Goal: Check status

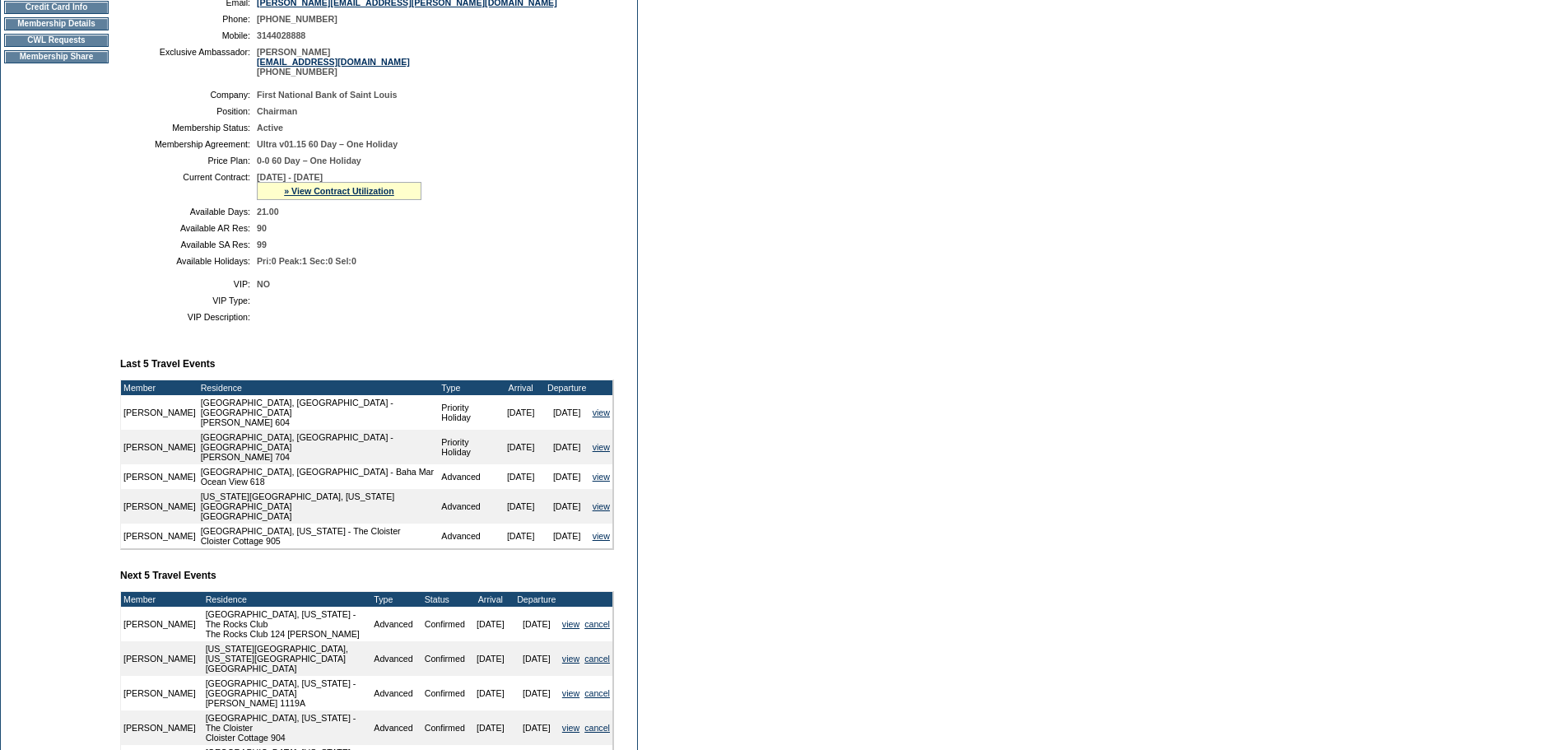
scroll to position [266, 0]
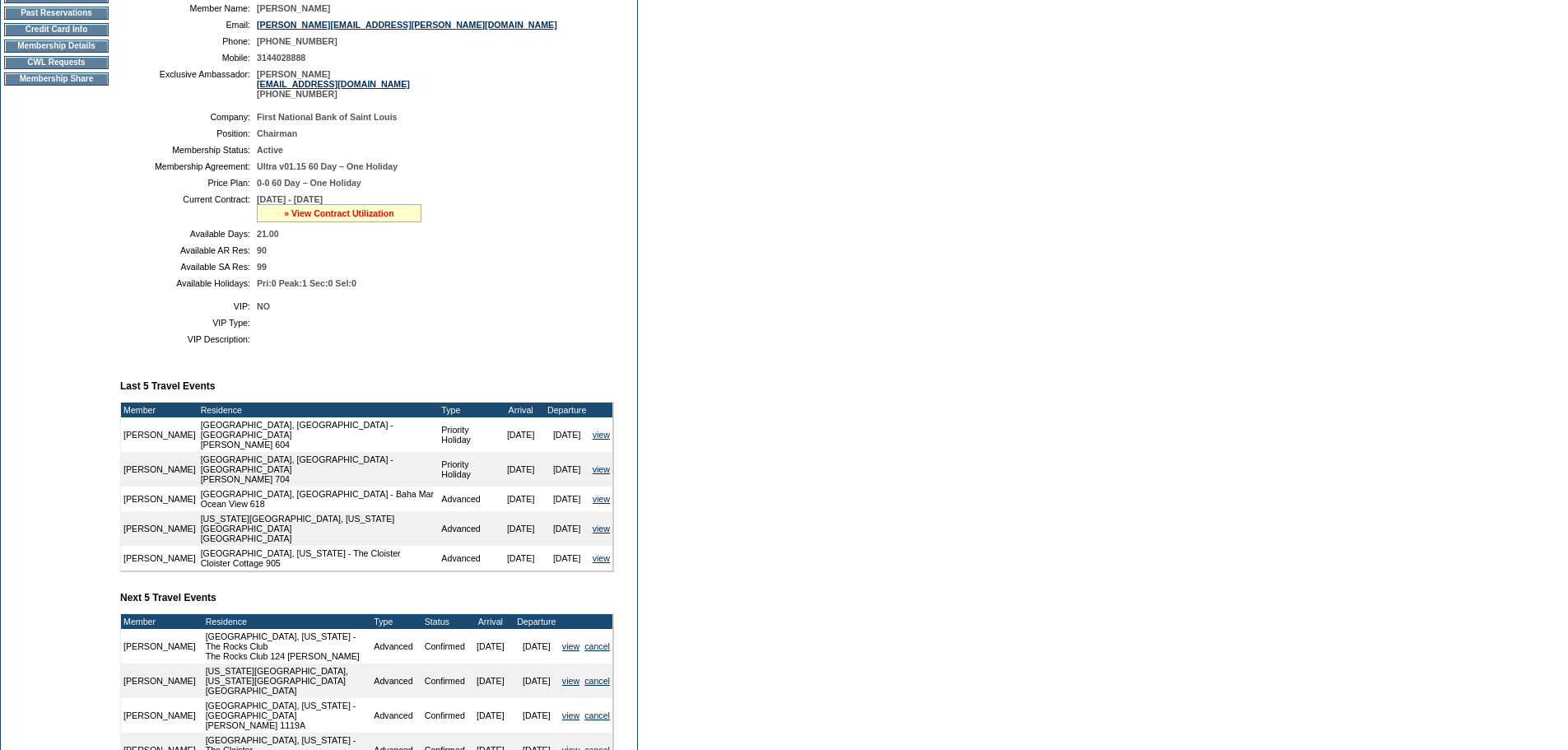
click at [366, 219] on link "» View Contract Utilization" at bounding box center [339, 213] width 111 height 10
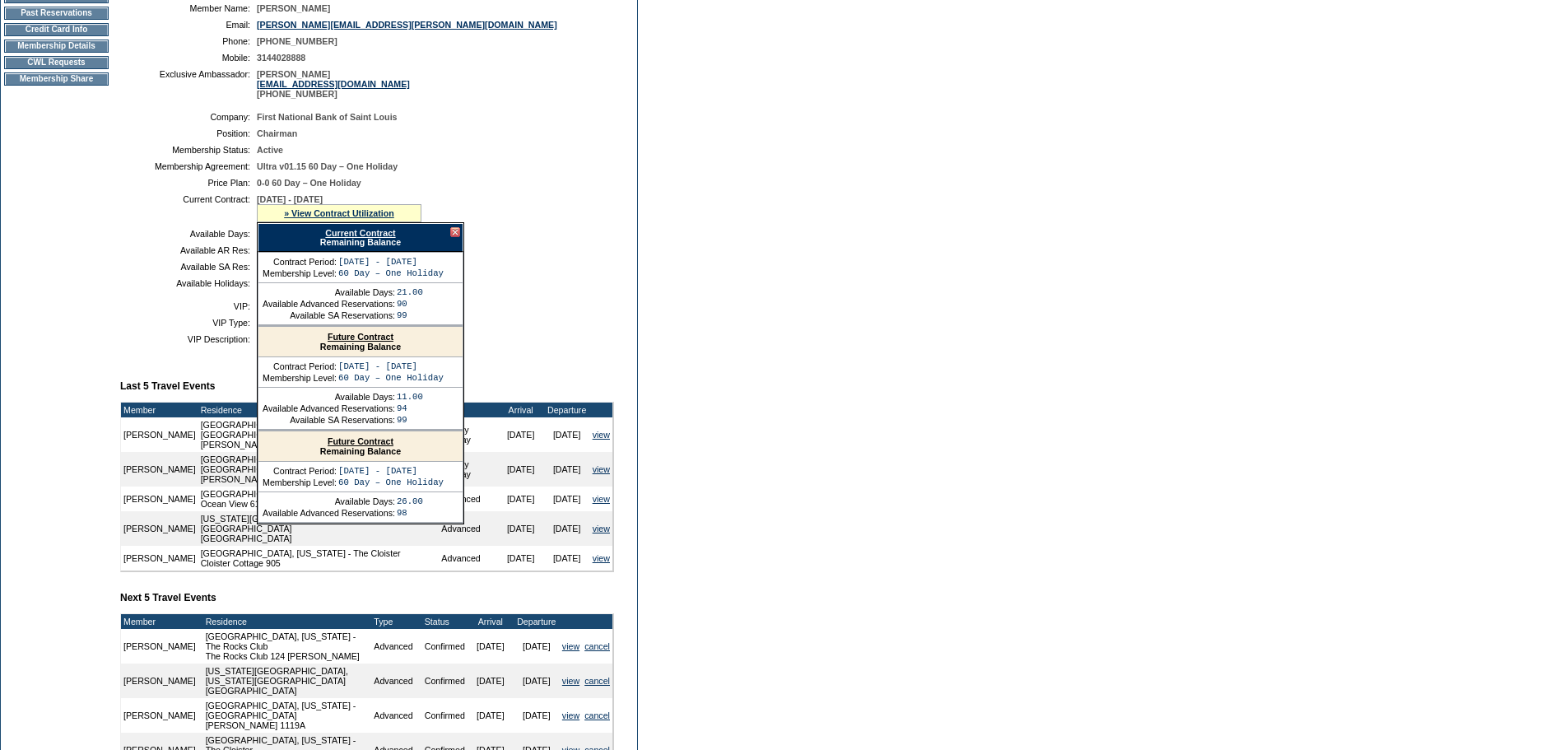
click at [368, 238] on link "Current Contract" at bounding box center [360, 232] width 70 height 10
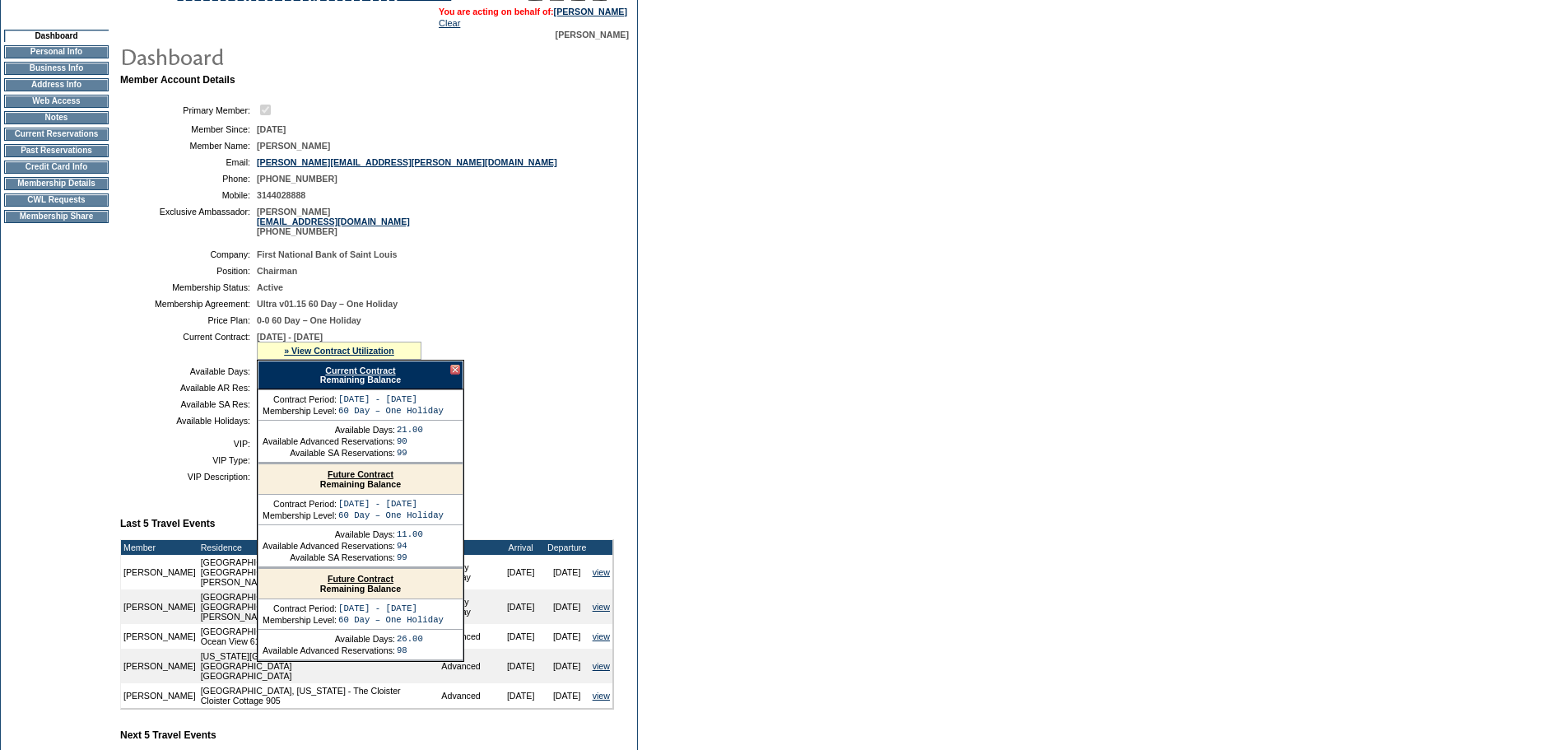
scroll to position [0, 0]
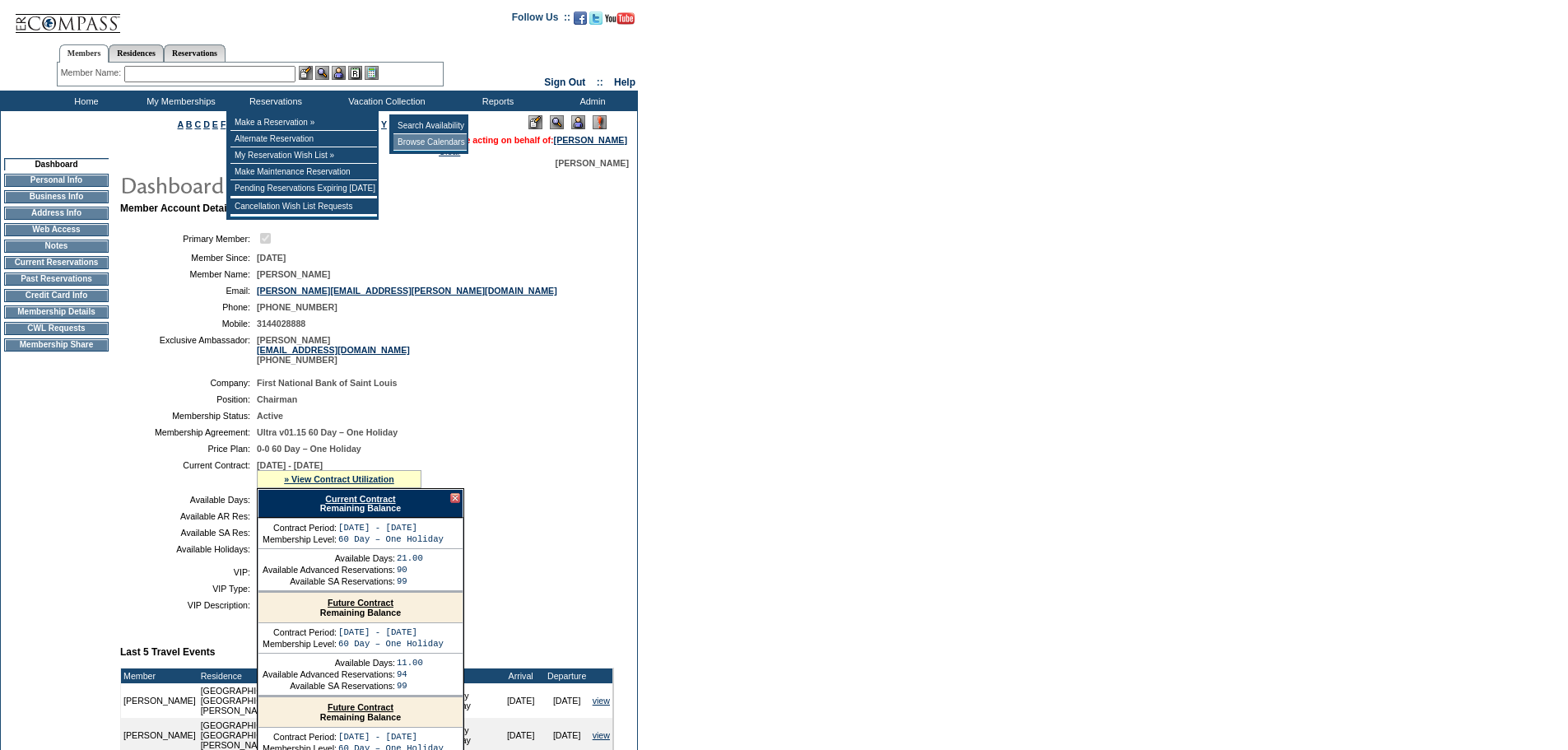
click at [400, 137] on td "Browse Calendars" at bounding box center [430, 143] width 73 height 16
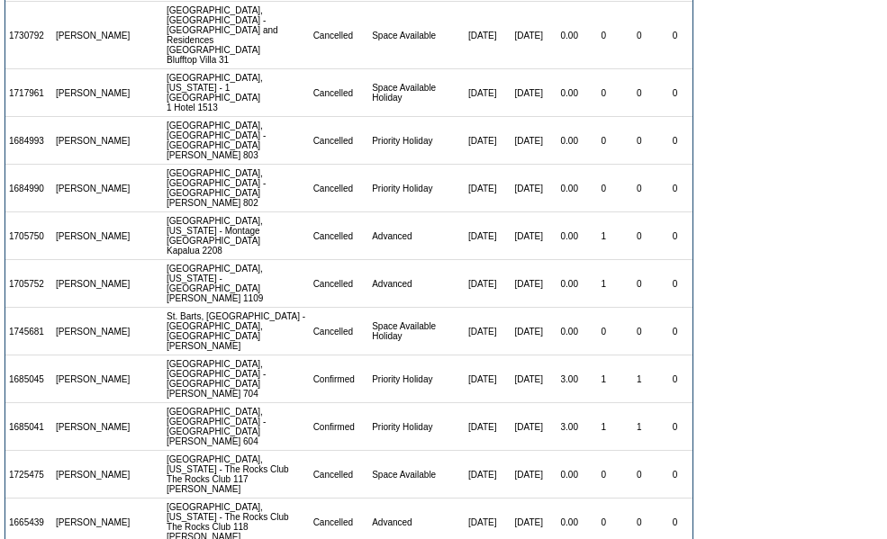
scroll to position [18, 0]
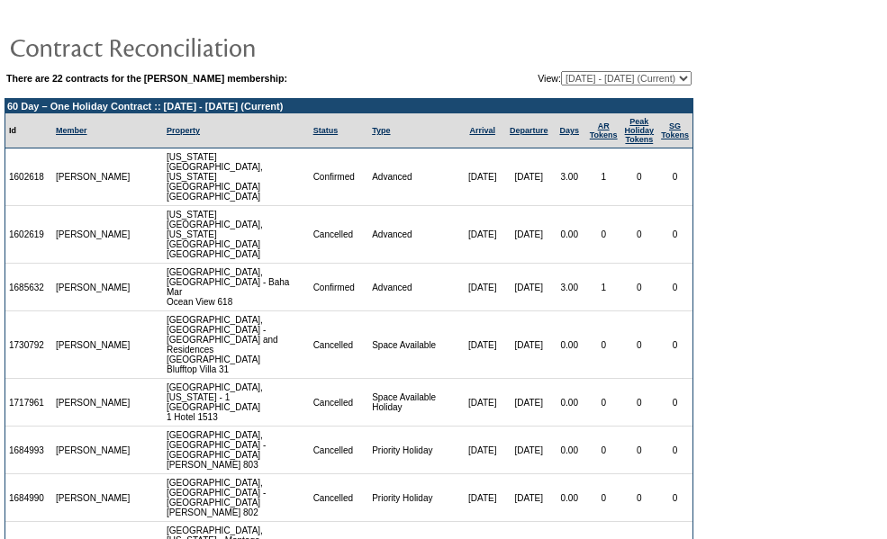
click at [688, 77] on select "[DATE] - [DATE] [DATE] - [DATE] [DATE] - [DATE] [DATE] - [DATE] [DATE] - [DATE]…" at bounding box center [626, 78] width 131 height 14
select select "129658"
click at [561, 72] on select "[DATE] - [DATE] [DATE] - [DATE] [DATE] - [DATE] [DATE] - [DATE] [DATE] - [DATE]…" at bounding box center [626, 78] width 131 height 14
